Goal: Task Accomplishment & Management: Use online tool/utility

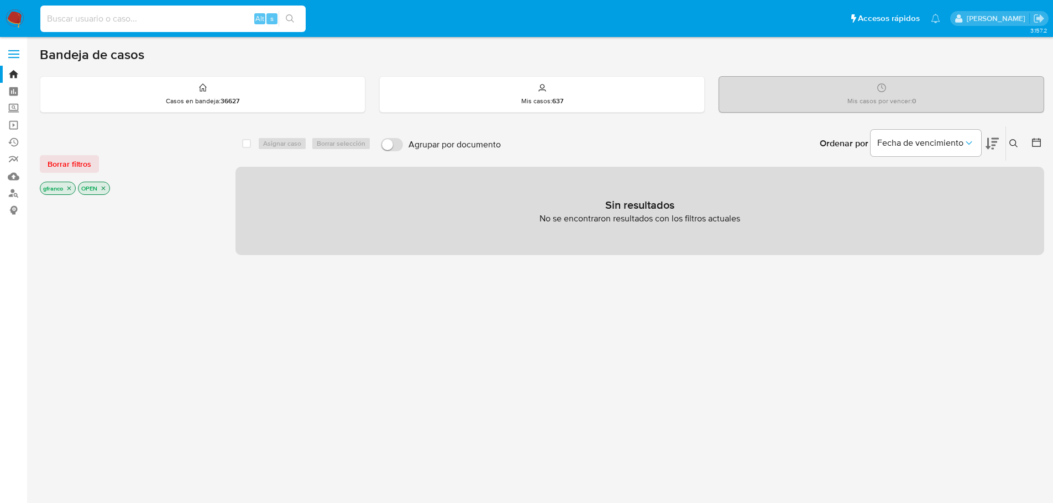
click at [151, 18] on input at bounding box center [172, 19] width 265 height 14
paste input "FdNU9HKugJucCgf27nv7HJr5"
type input "FdNU9HKugJucCgf27nv7HJr5"
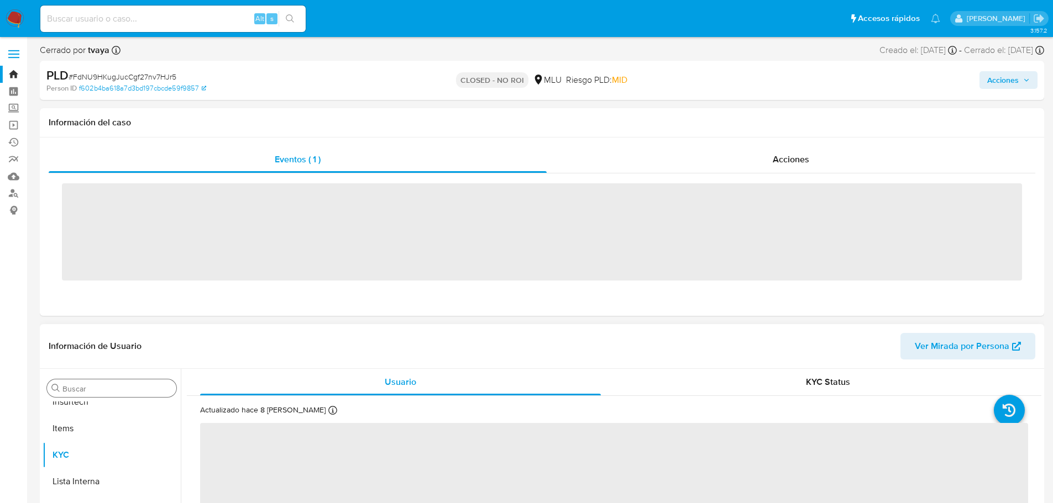
scroll to position [493, 0]
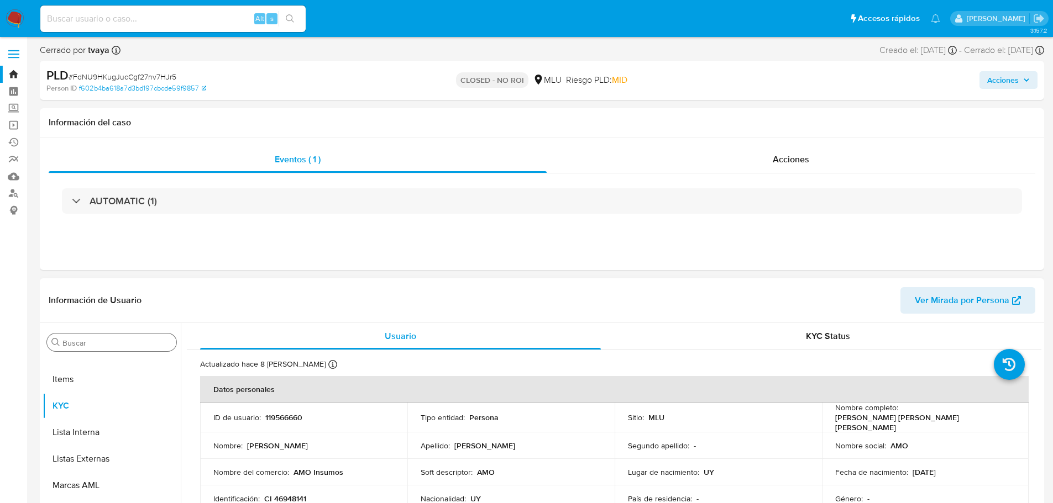
select select "10"
click at [580, 225] on div "AUTOMATIC (1)" at bounding box center [542, 201] width 986 height 55
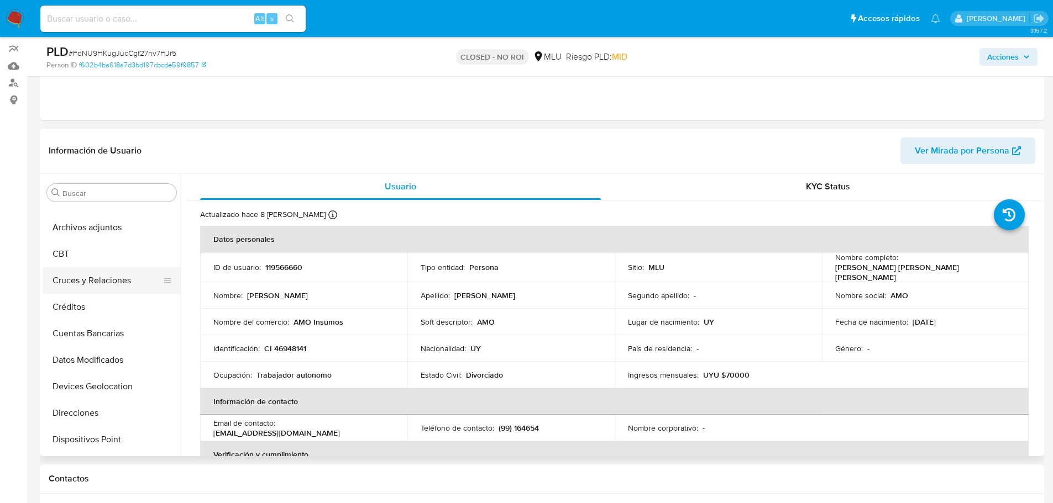
scroll to position [0, 0]
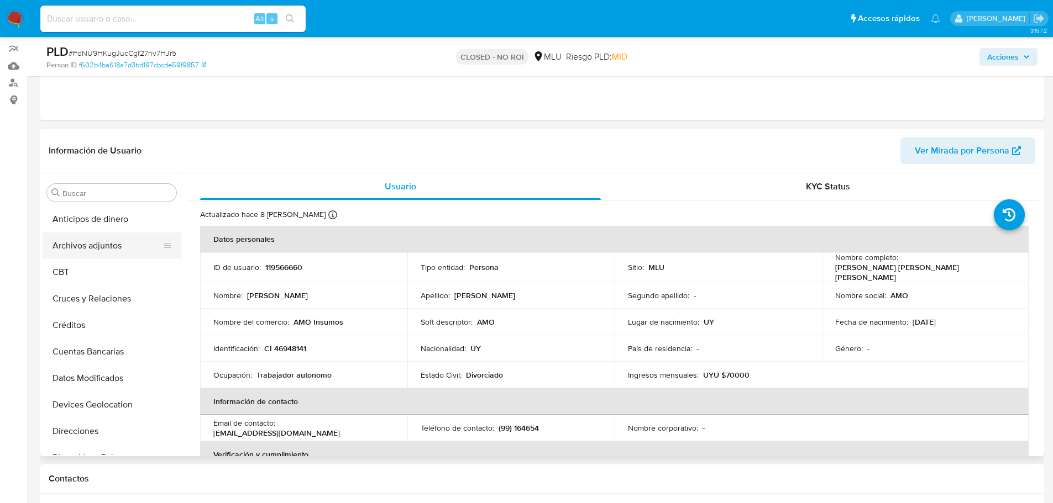
click at [119, 245] on button "Archivos adjuntos" at bounding box center [107, 246] width 129 height 27
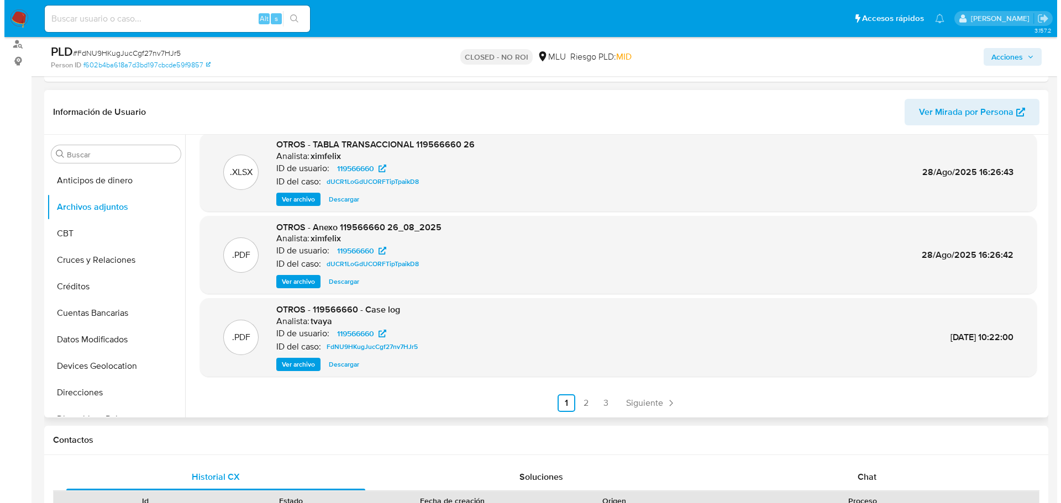
scroll to position [166, 0]
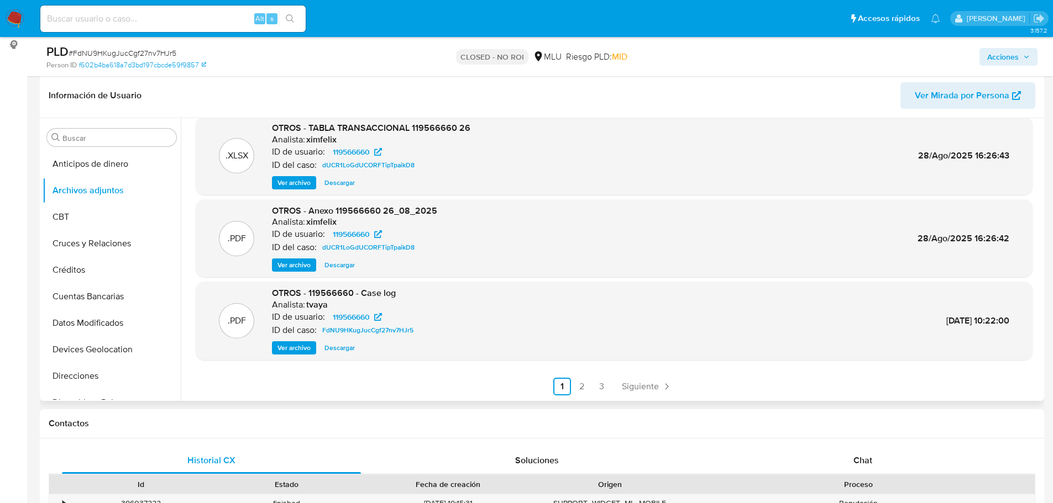
click at [304, 343] on span "Ver archivo" at bounding box center [293, 348] width 33 height 11
